Goal: Task Accomplishment & Management: Complete application form

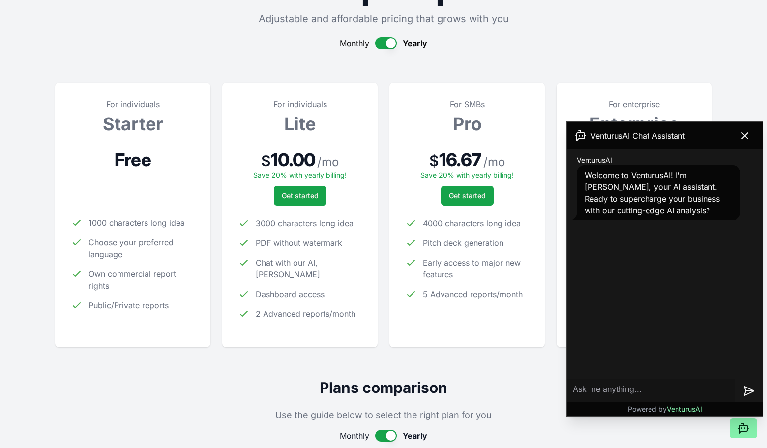
scroll to position [72, 0]
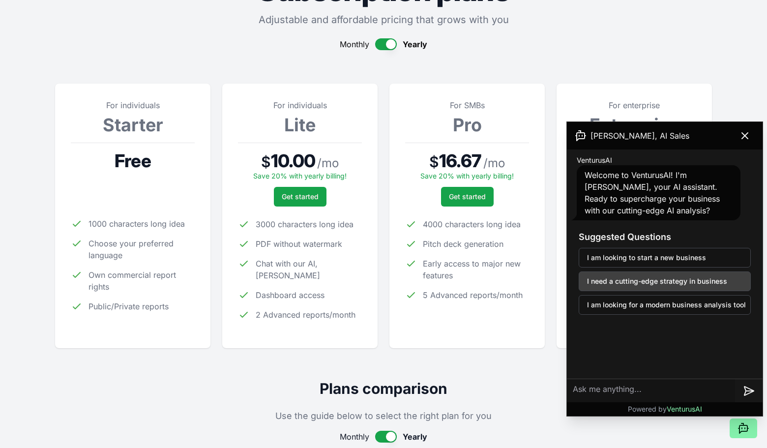
click at [610, 279] on button "I need a cutting-edge strategy in business" at bounding box center [665, 281] width 172 height 20
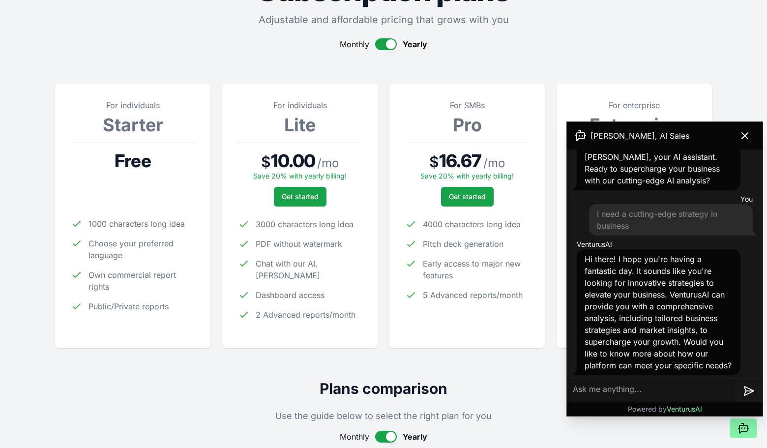
scroll to position [32, 0]
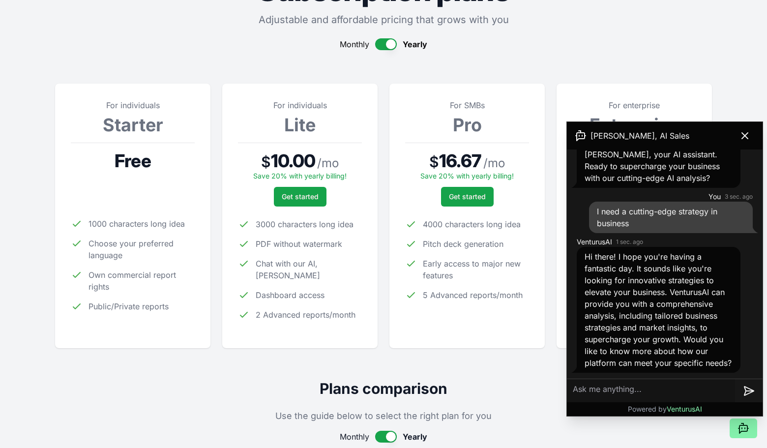
click at [582, 395] on textarea at bounding box center [651, 391] width 168 height 24
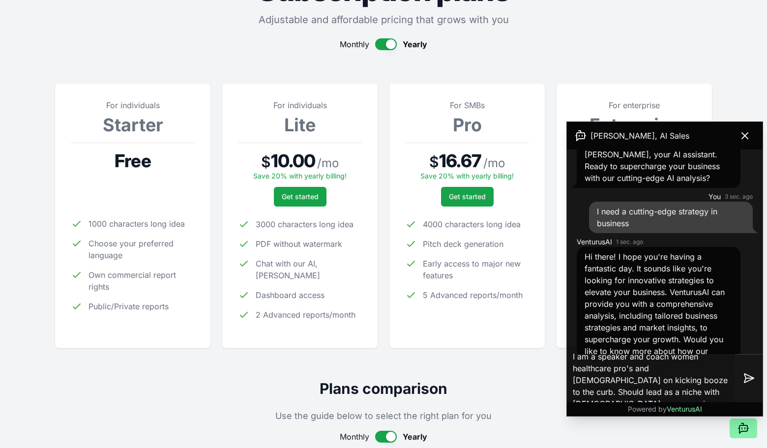
scroll to position [10, 0]
type textarea "I am a speaker and coach women healthcare pro's and [DEMOGRAPHIC_DATA] on kicki…"
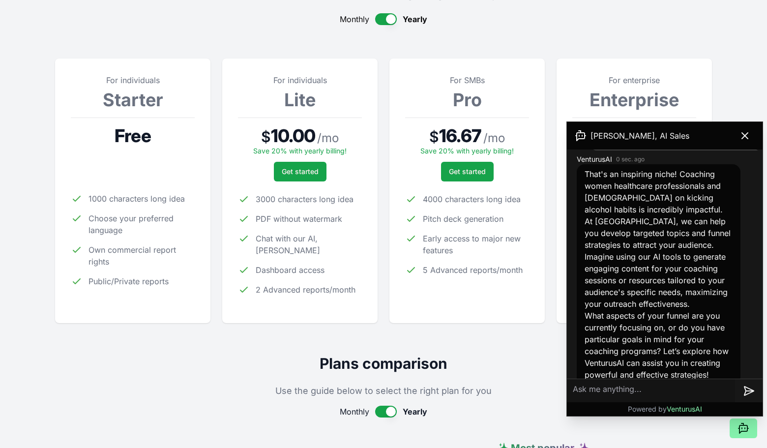
scroll to position [94, 0]
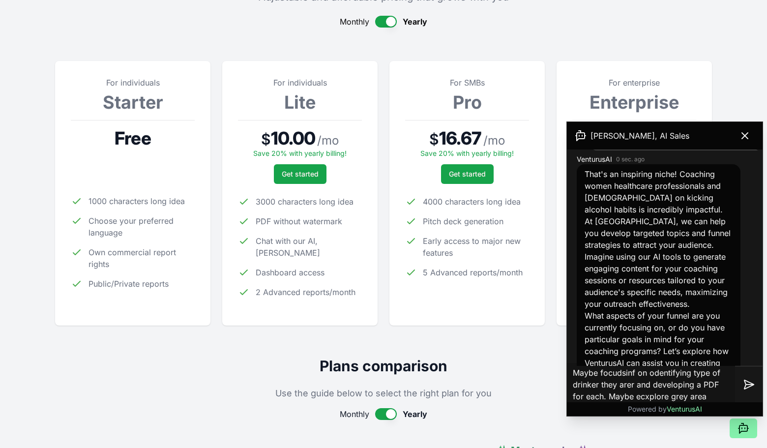
type textarea "Maybe focudsinf on odentifying type of drinker they arer and developing a PDF f…"
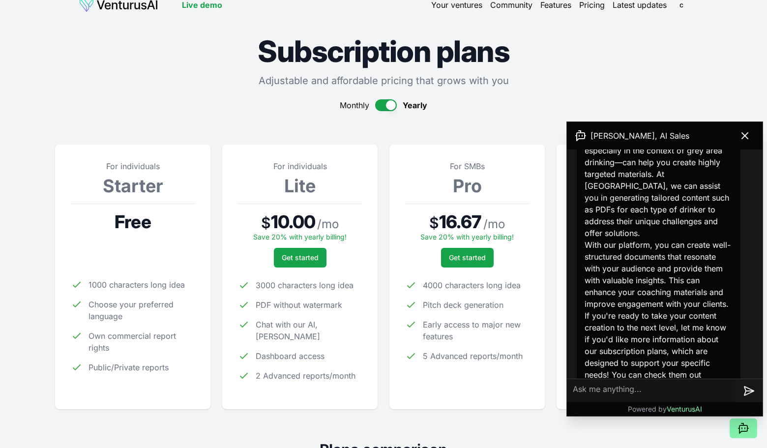
scroll to position [0, 0]
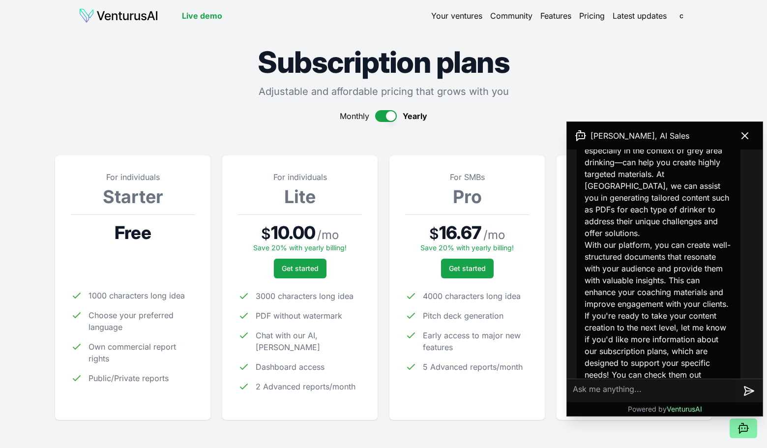
click at [549, 17] on link "Features" at bounding box center [555, 16] width 31 height 12
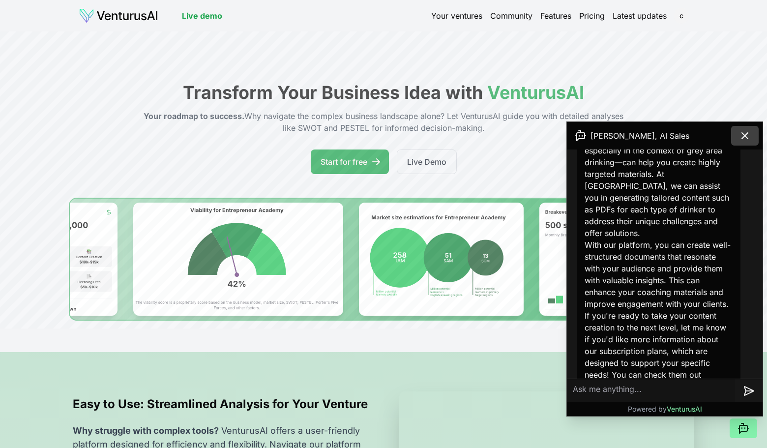
click at [744, 134] on icon at bounding box center [745, 136] width 12 height 12
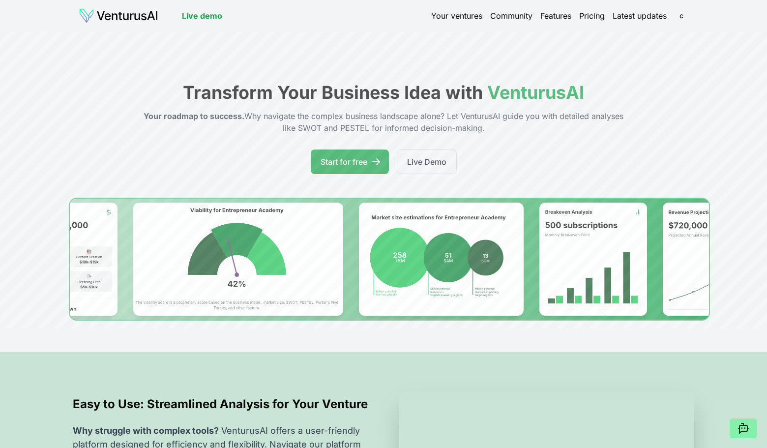
click at [467, 20] on link "Your ventures" at bounding box center [456, 16] width 51 height 12
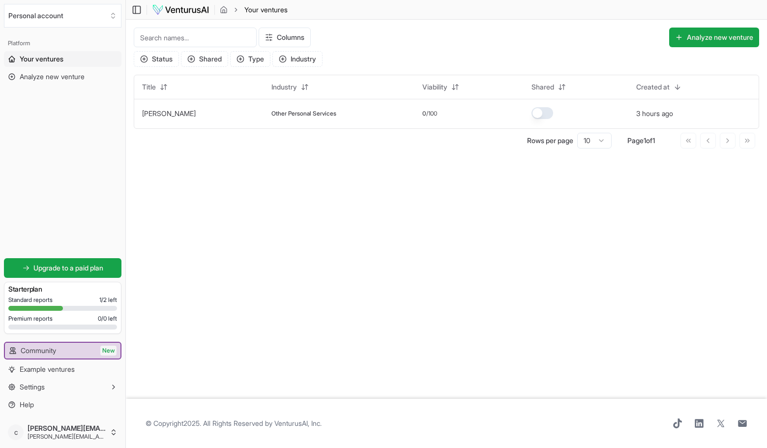
click at [467, 20] on div "Columns Analyze new venture Status Shared Type Industry Title Industry Viabilit…" at bounding box center [446, 88] width 641 height 137
click at [714, 33] on button "Analyze new venture" at bounding box center [714, 38] width 90 height 20
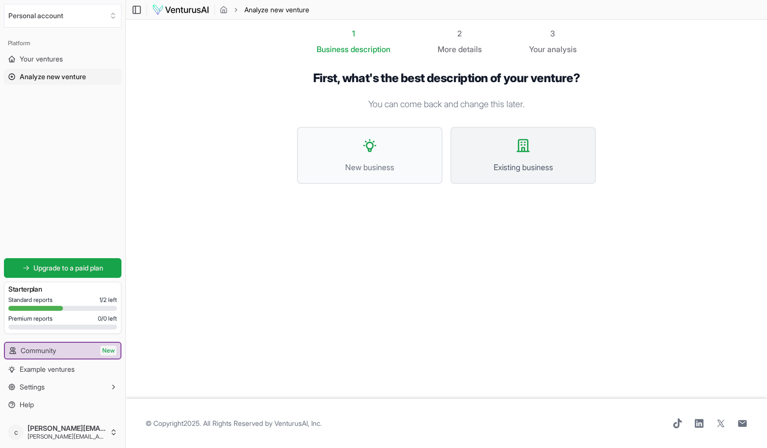
click at [505, 161] on span "Existing business" at bounding box center [523, 167] width 124 height 12
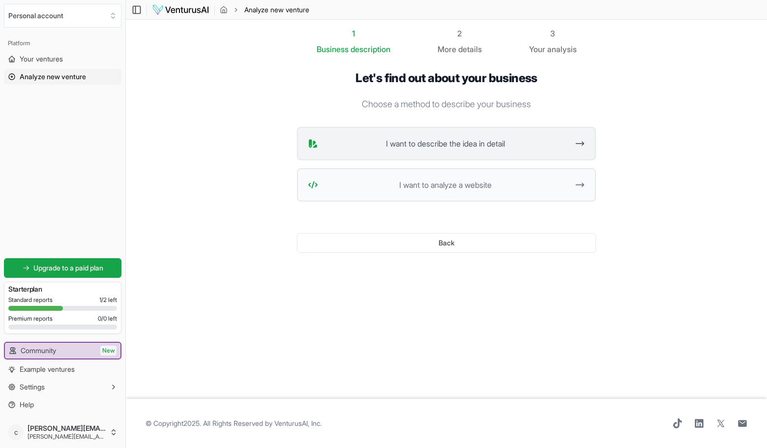
click at [402, 140] on span "I want to describe the idea in detail" at bounding box center [445, 144] width 246 height 12
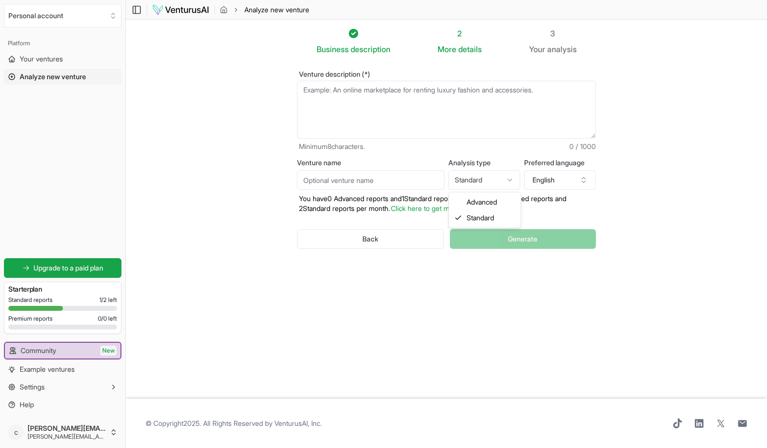
click at [490, 175] on html "Personal account Platform Your ventures Analyze new venture Get started for fre…" at bounding box center [383, 224] width 767 height 448
select select "advanced"
click at [317, 179] on input "Venture name" at bounding box center [370, 180] width 147 height 20
type input "C"
type input "G"
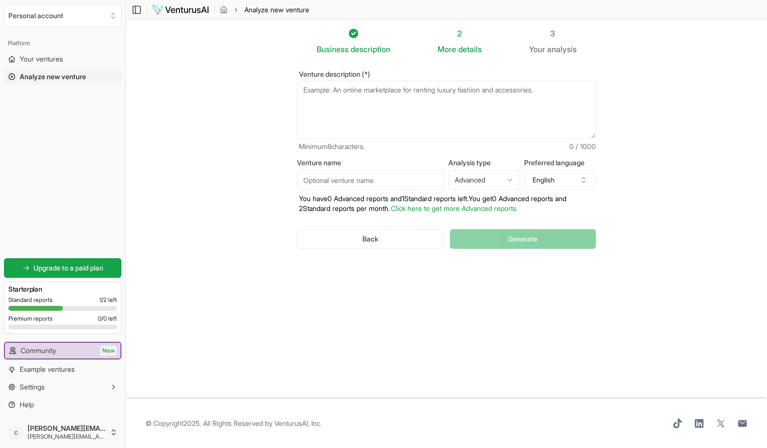
type input "S"
click at [315, 94] on textarea "Venture description (*)" at bounding box center [446, 110] width 299 height 58
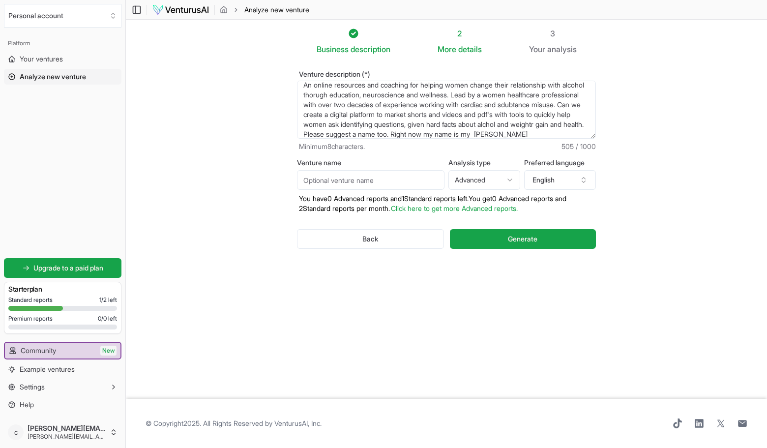
scroll to position [15, 0]
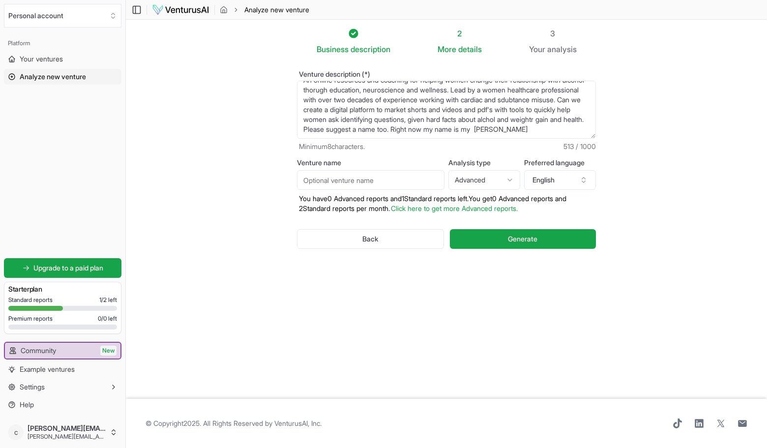
type textarea "An online resources and coaching for helping women change their relationship wi…"
